Goal: Information Seeking & Learning: Compare options

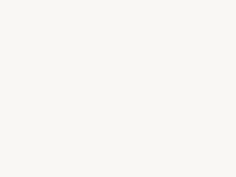
select select "US"
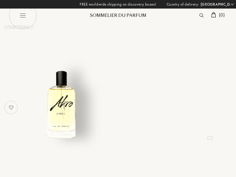
select select "US"
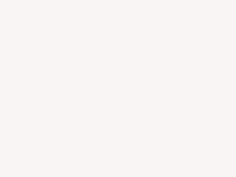
select select "US"
